Goal: Task Accomplishment & Management: Manage account settings

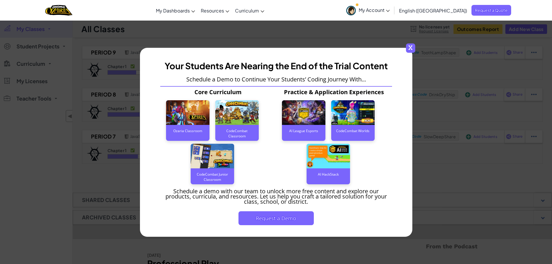
click at [412, 49] on span "x" at bounding box center [410, 47] width 9 height 9
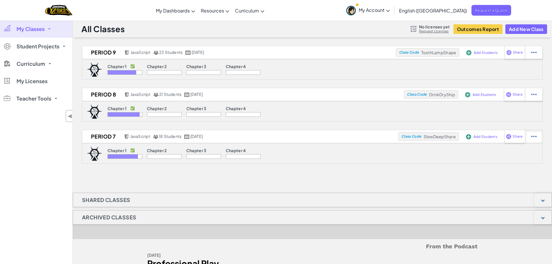
click at [530, 135] on div at bounding box center [533, 136] width 17 height 13
select select "javascript"
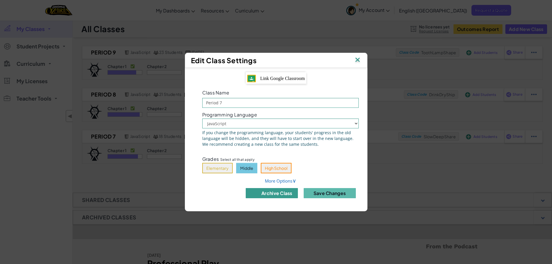
click at [273, 193] on button "archive class" at bounding box center [272, 193] width 52 height 10
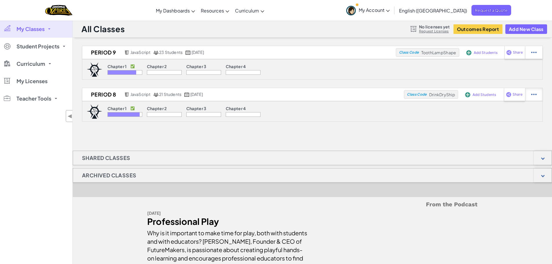
click at [536, 95] on div at bounding box center [533, 94] width 17 height 13
select select "javascript"
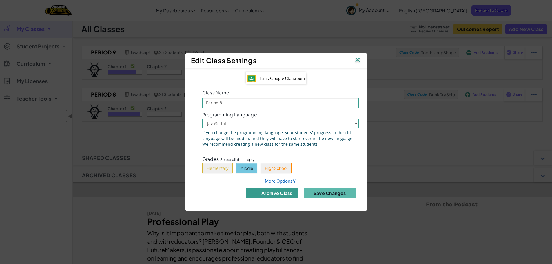
click at [275, 193] on button "archive class" at bounding box center [272, 193] width 52 height 10
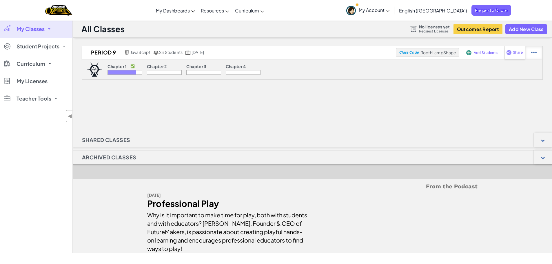
click at [533, 50] on img at bounding box center [534, 52] width 6 height 5
select select "javascript"
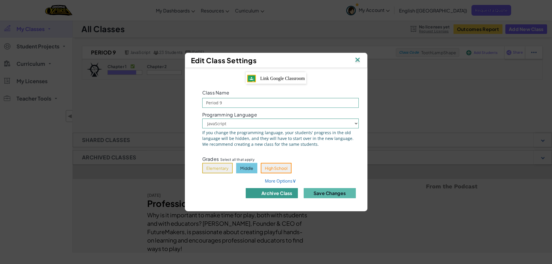
click at [256, 193] on img at bounding box center [254, 192] width 7 height 7
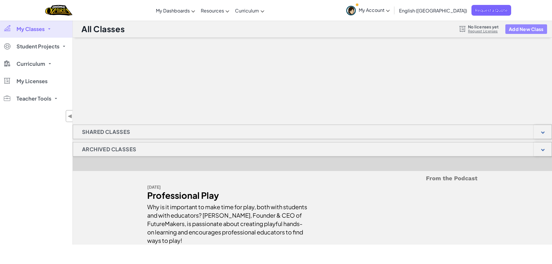
click at [511, 27] on button "Add New Class" at bounding box center [526, 29] width 42 height 10
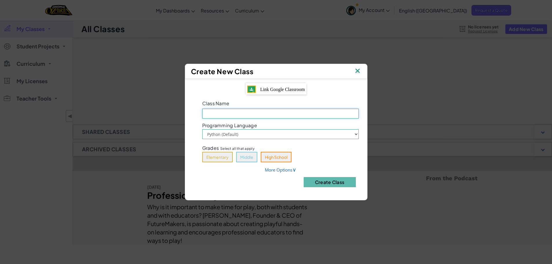
click at [224, 113] on input "Class Name Field is required" at bounding box center [280, 114] width 156 height 10
type input "Period 7"
click at [232, 135] on select "Python (Default) JavaScript" at bounding box center [280, 134] width 156 height 10
select select "javascript"
click at [202, 129] on select "Python (Default) JavaScript" at bounding box center [280, 134] width 156 height 10
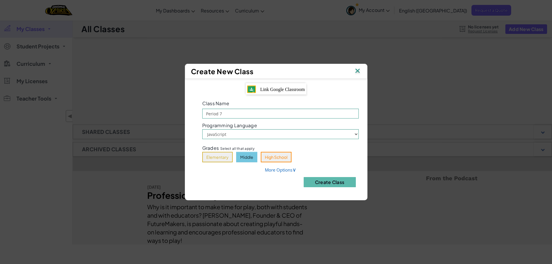
click at [251, 157] on button "Middle" at bounding box center [246, 157] width 21 height 10
click at [331, 182] on button "Create Class" at bounding box center [330, 182] width 52 height 10
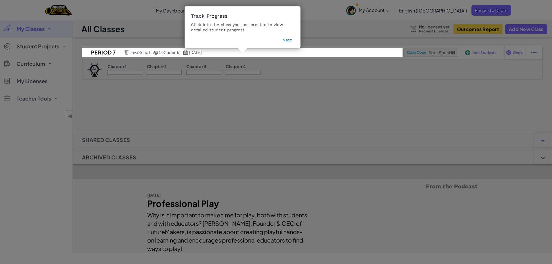
click at [512, 29] on icon at bounding box center [278, 132] width 556 height 264
click at [289, 39] on button "Next" at bounding box center [286, 40] width 9 height 6
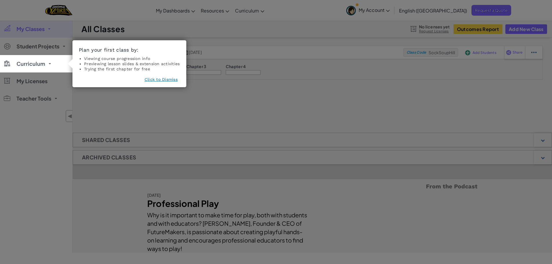
click at [159, 80] on button "Click to Dismiss" at bounding box center [161, 79] width 33 height 6
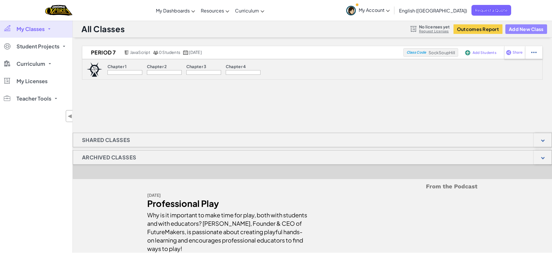
click at [516, 27] on button "Add New Class" at bounding box center [526, 29] width 42 height 10
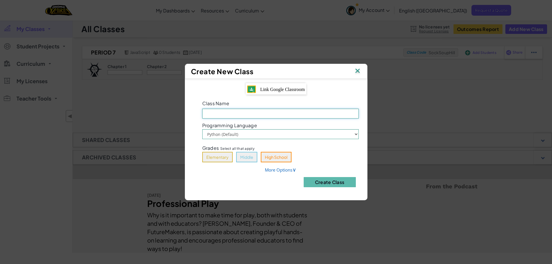
drag, startPoint x: 223, startPoint y: 112, endPoint x: 218, endPoint y: 115, distance: 5.9
click at [218, 115] on input "Class Name Field is required" at bounding box center [280, 114] width 156 height 10
type input "Period 8"
click at [214, 137] on select "Python (Default) JavaScript" at bounding box center [280, 134] width 156 height 10
select select "javascript"
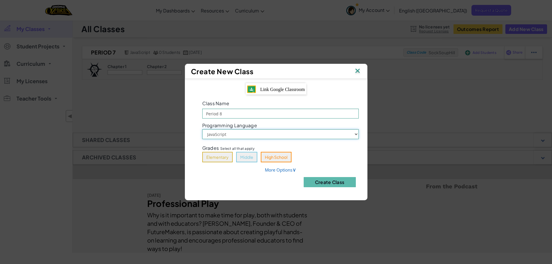
click at [202, 129] on select "Python (Default) JavaScript" at bounding box center [280, 134] width 156 height 10
click at [253, 157] on button "Middle" at bounding box center [246, 157] width 21 height 10
click at [341, 182] on button "Create Class" at bounding box center [330, 182] width 52 height 10
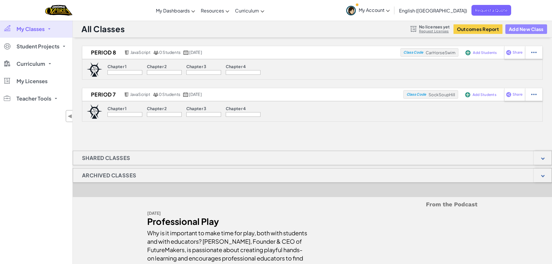
click at [512, 26] on button "Add New Class" at bounding box center [526, 29] width 42 height 10
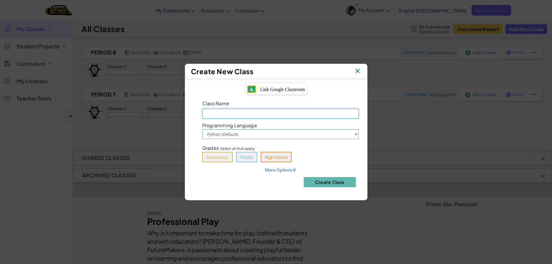
click at [221, 112] on input "Class Name Field is required" at bounding box center [280, 114] width 156 height 10
type input "Period 9"
click at [216, 131] on select "Python (Default) JavaScript" at bounding box center [280, 134] width 156 height 10
select select "javascript"
click at [202, 129] on select "Python (Default) JavaScript" at bounding box center [280, 134] width 156 height 10
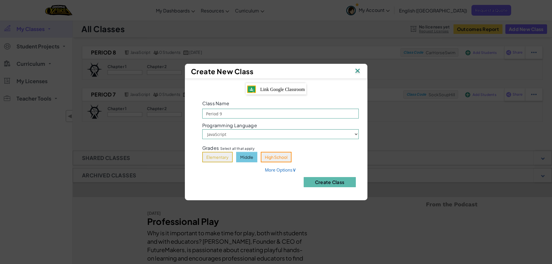
click at [254, 158] on button "Middle" at bounding box center [246, 157] width 21 height 10
click at [338, 183] on button "Create Class" at bounding box center [330, 182] width 52 height 10
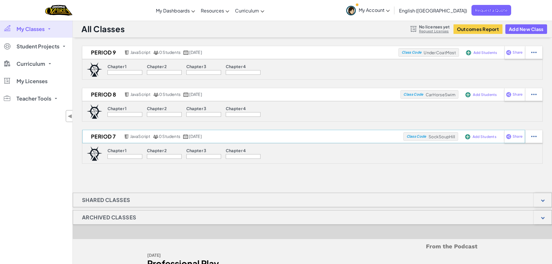
drag, startPoint x: 427, startPoint y: 136, endPoint x: 435, endPoint y: 136, distance: 8.1
click at [429, 136] on div "Class Code SockSoupHill" at bounding box center [430, 136] width 55 height 9
click at [467, 135] on img at bounding box center [467, 136] width 5 height 5
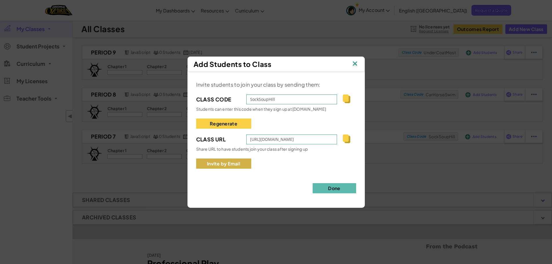
click at [233, 162] on button "Invite by Email" at bounding box center [223, 163] width 55 height 10
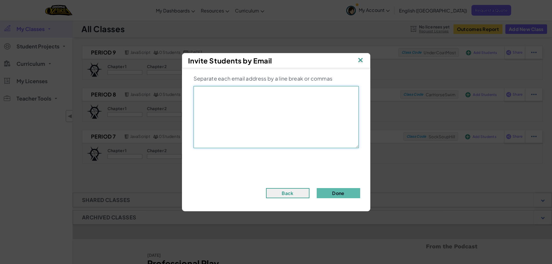
click at [227, 115] on textarea at bounding box center [275, 117] width 165 height 62
paste textarea "[PERSON_NAME][EMAIL_ADDRESS][PERSON_NAME][DOMAIN_NAME]"
type textarea "[PERSON_NAME][EMAIL_ADDRESS][PERSON_NAME][DOMAIN_NAME]"
click at [339, 195] on button "Done" at bounding box center [338, 193] width 43 height 10
